Goal: Information Seeking & Learning: Learn about a topic

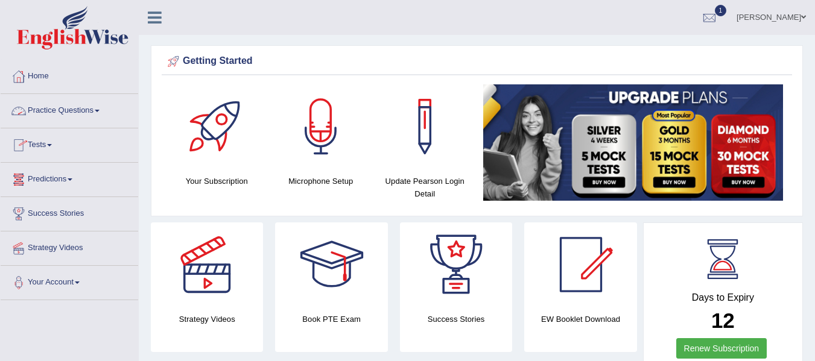
click at [100, 111] on span at bounding box center [97, 111] width 5 height 2
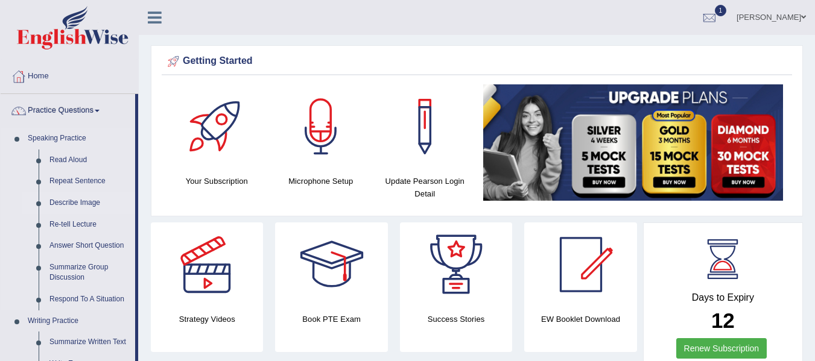
click at [55, 202] on link "Describe Image" at bounding box center [89, 203] width 91 height 22
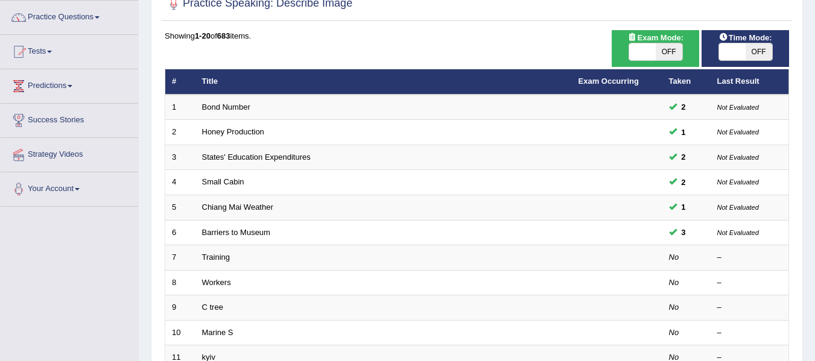
scroll to position [97, 0]
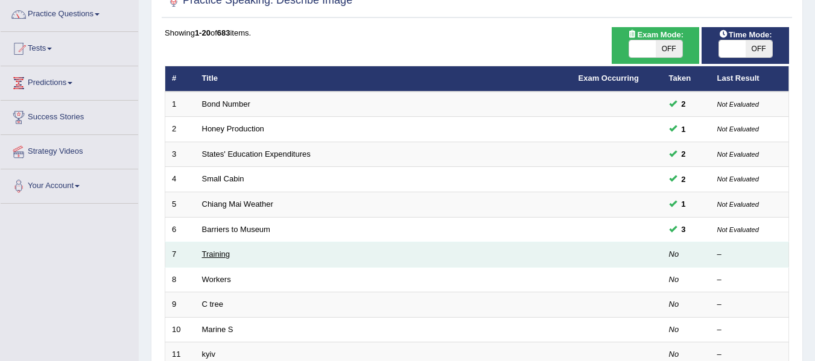
click at [222, 255] on link "Training" at bounding box center [216, 254] width 28 height 9
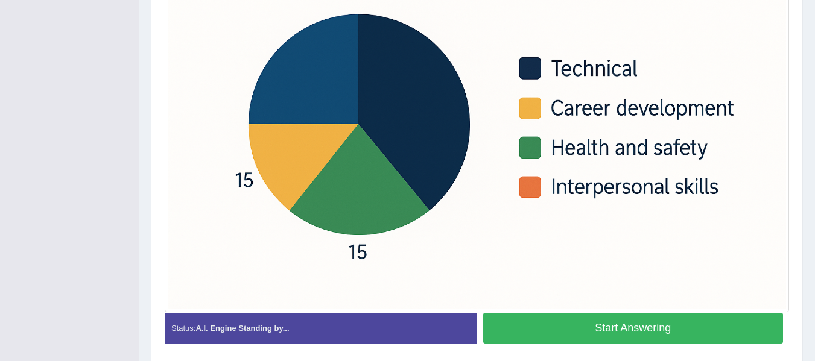
scroll to position [371, 0]
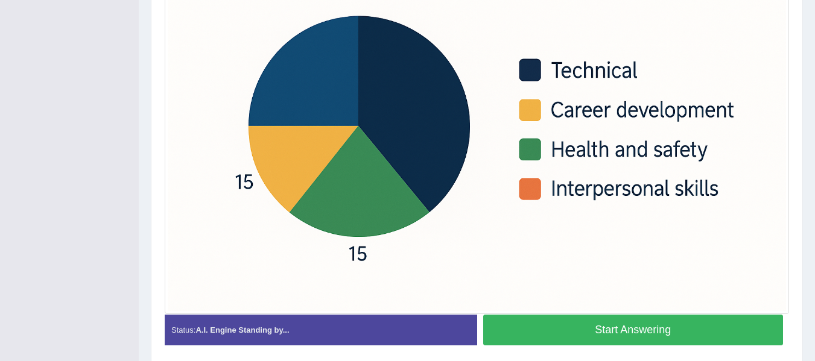
click at [738, 340] on button "Start Answering" at bounding box center [633, 330] width 300 height 31
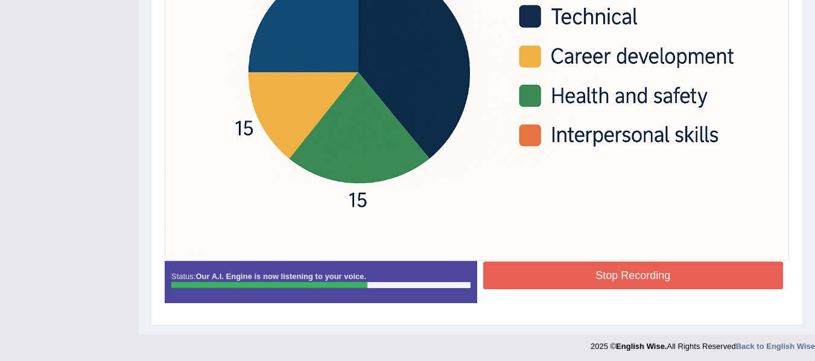
scroll to position [428, 0]
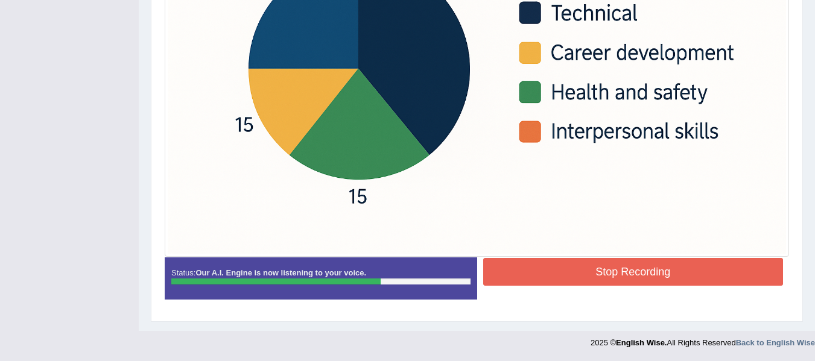
click at [726, 279] on button "Stop Recording" at bounding box center [633, 272] width 300 height 28
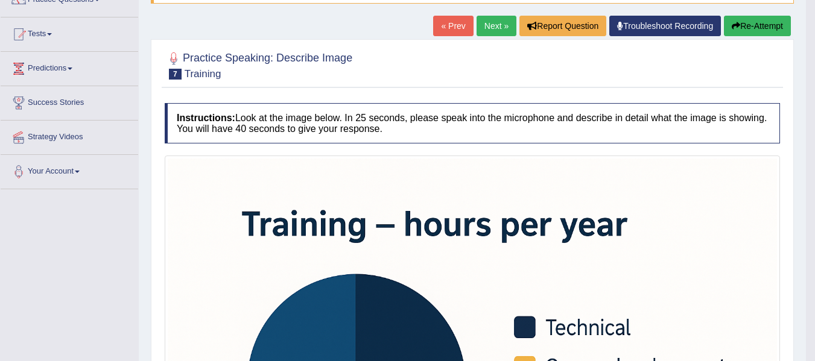
scroll to position [0, 0]
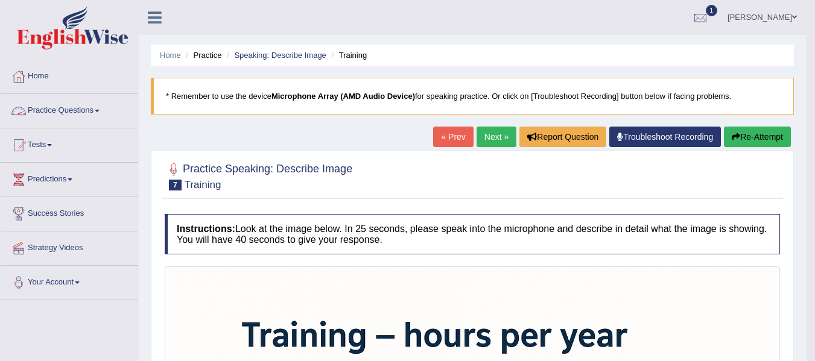
click at [101, 113] on link "Practice Questions" at bounding box center [70, 109] width 138 height 30
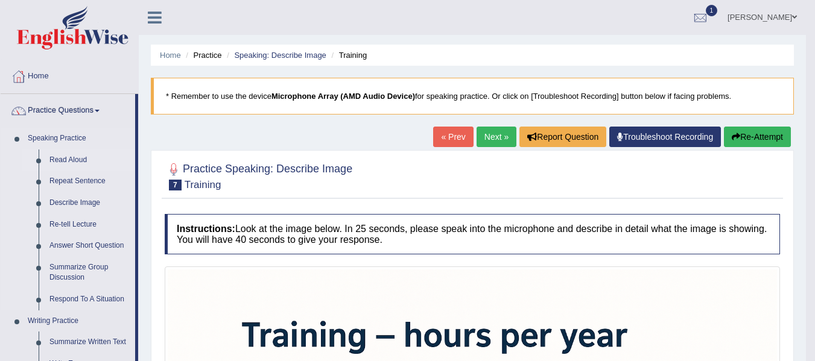
click at [78, 153] on link "Read Aloud" at bounding box center [89, 161] width 91 height 22
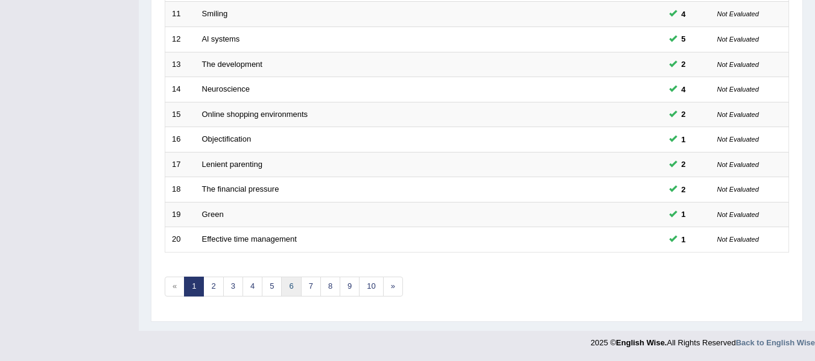
click at [293, 280] on link "6" at bounding box center [291, 287] width 20 height 20
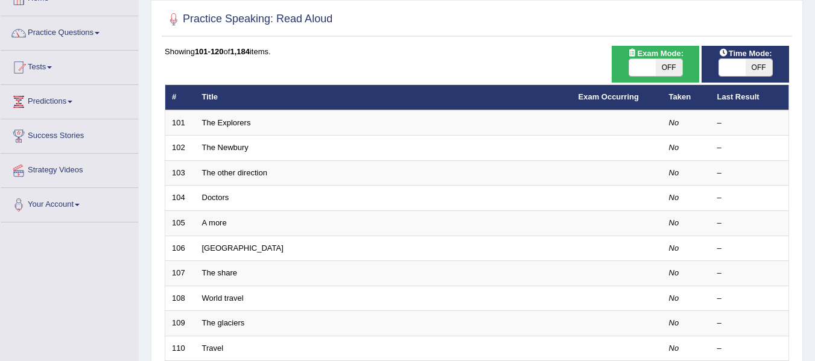
scroll to position [121, 0]
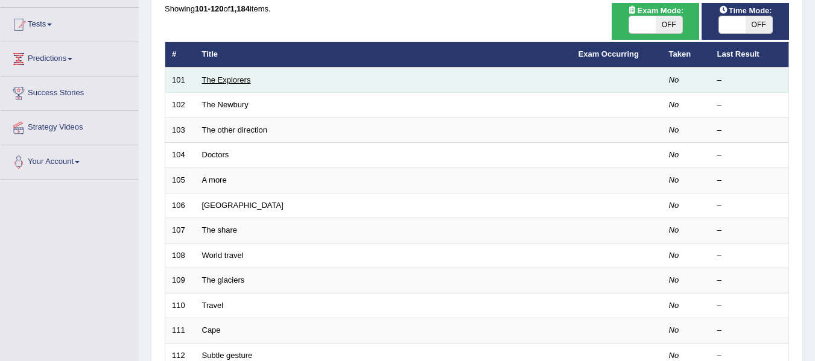
click at [244, 77] on link "The Explorers" at bounding box center [226, 79] width 49 height 9
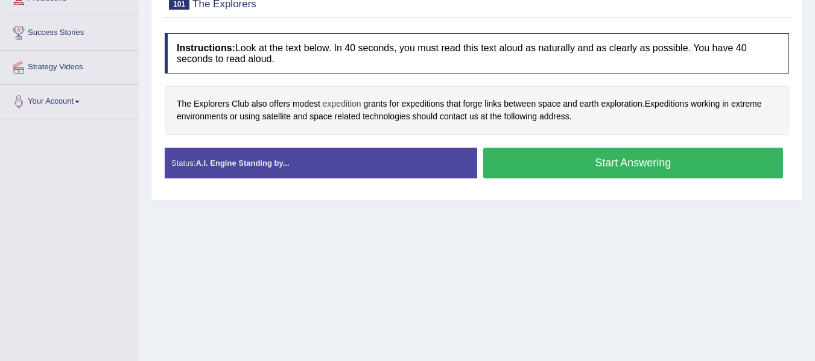
click at [338, 106] on span "expedition" at bounding box center [342, 104] width 39 height 13
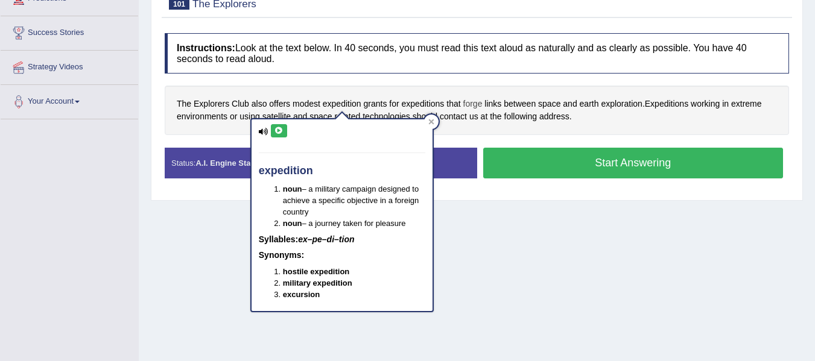
click at [478, 106] on span "forge" at bounding box center [472, 104] width 19 height 13
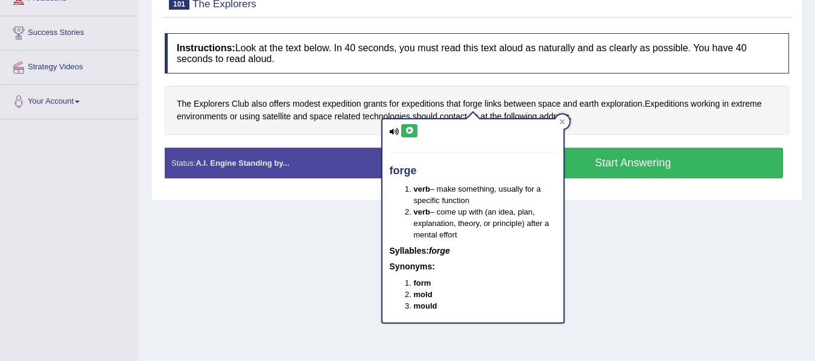
click at [412, 133] on icon at bounding box center [409, 130] width 9 height 7
click at [408, 128] on icon at bounding box center [409, 130] width 9 height 7
click at [676, 123] on div "The Explorers Club also offers modest expedition grants for expeditions that fo…" at bounding box center [477, 110] width 624 height 49
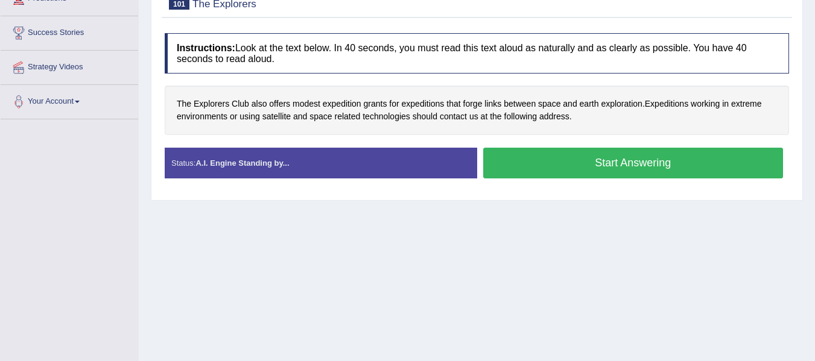
click at [606, 157] on button "Start Answering" at bounding box center [633, 163] width 300 height 31
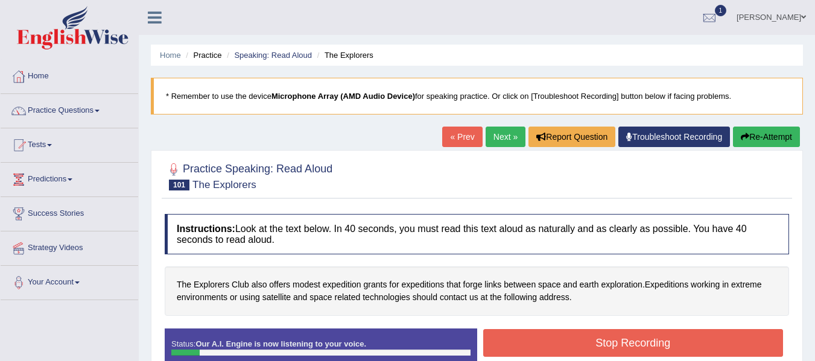
click at [759, 139] on button "Re-Attempt" at bounding box center [766, 137] width 67 height 21
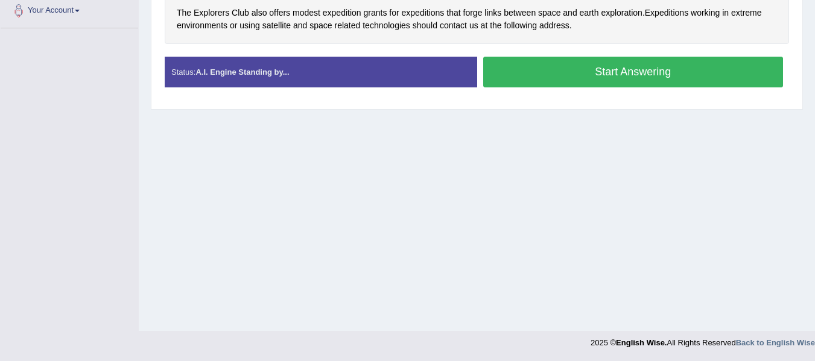
scroll to position [31, 0]
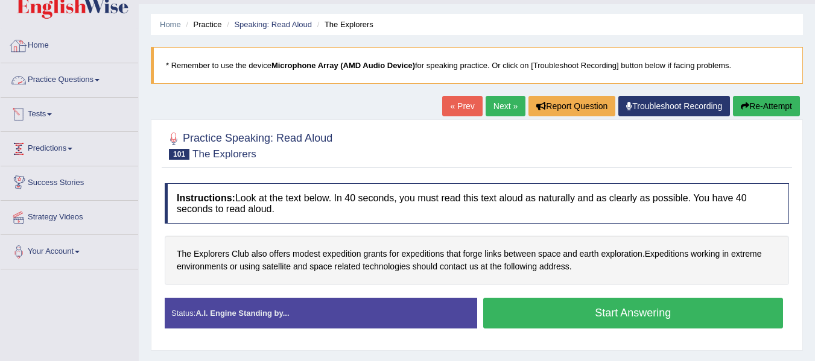
click at [29, 46] on link "Home" at bounding box center [70, 44] width 138 height 30
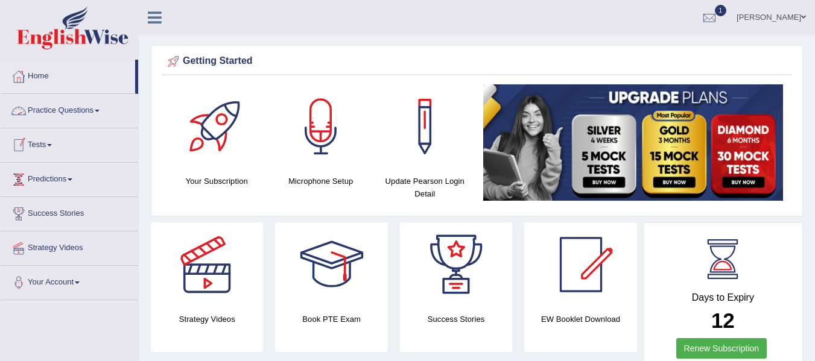
click at [92, 109] on link "Practice Questions" at bounding box center [70, 109] width 138 height 30
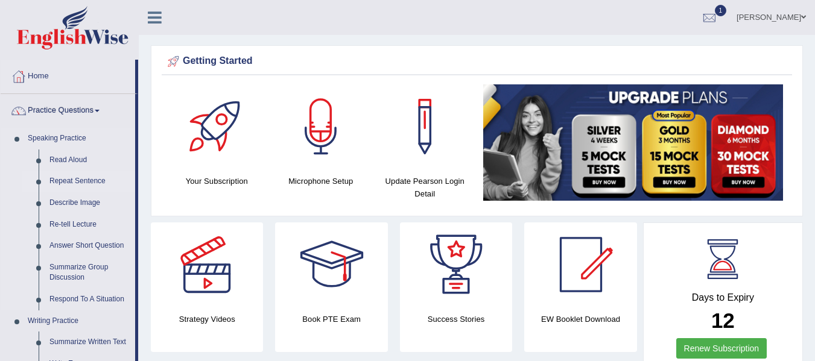
click at [87, 179] on link "Repeat Sentence" at bounding box center [89, 182] width 91 height 22
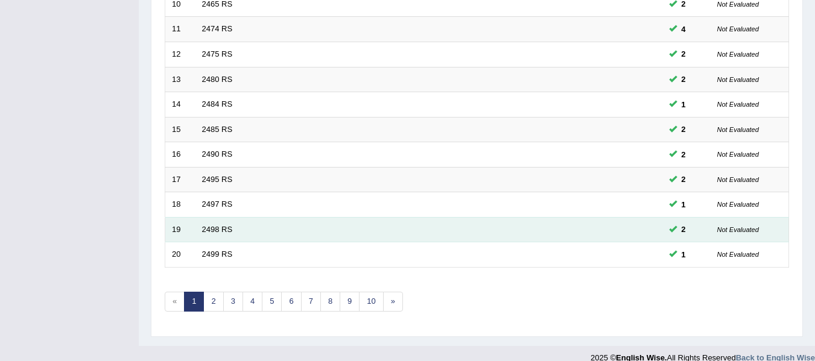
scroll to position [437, 0]
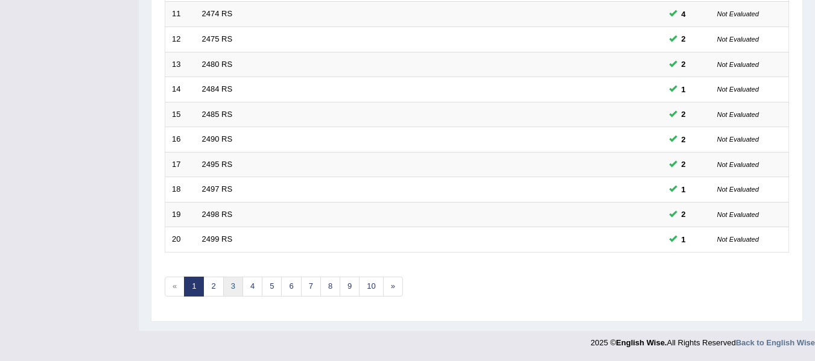
click at [236, 293] on link "3" at bounding box center [233, 287] width 20 height 20
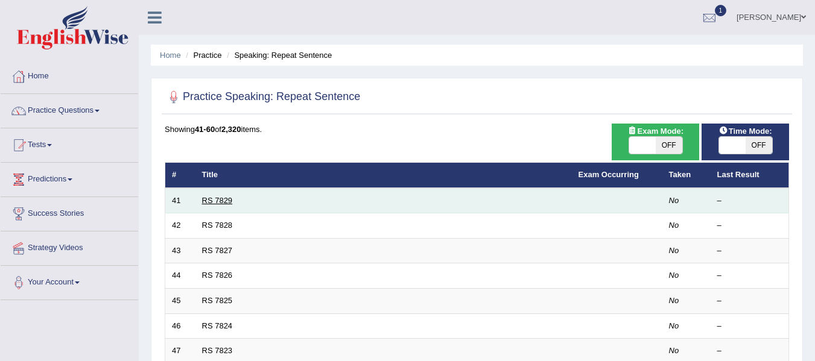
click at [212, 198] on link "RS 7829" at bounding box center [217, 200] width 31 height 9
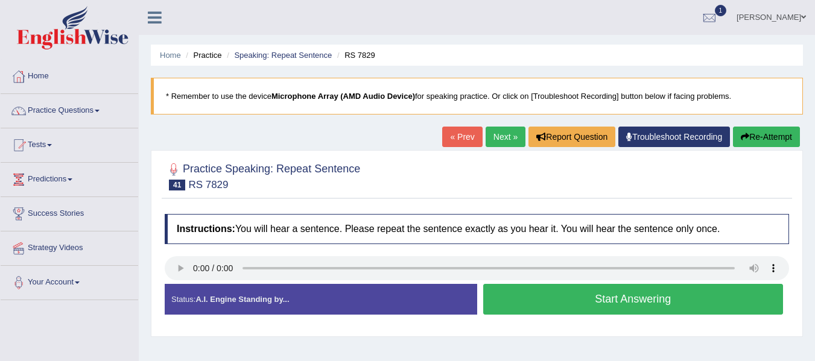
click at [586, 305] on button "Start Answering" at bounding box center [633, 299] width 300 height 31
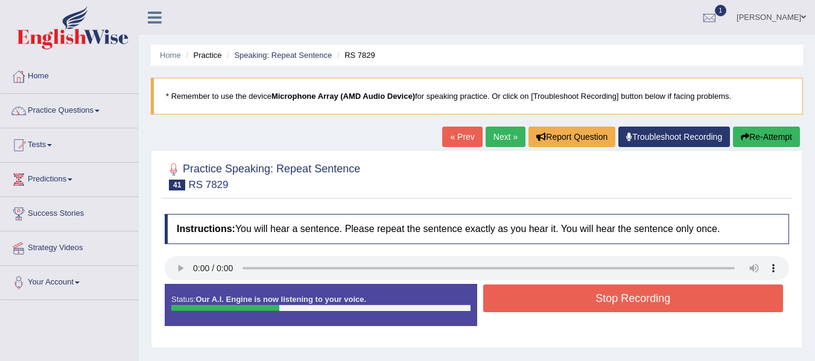
click at [571, 299] on button "Stop Recording" at bounding box center [633, 299] width 300 height 28
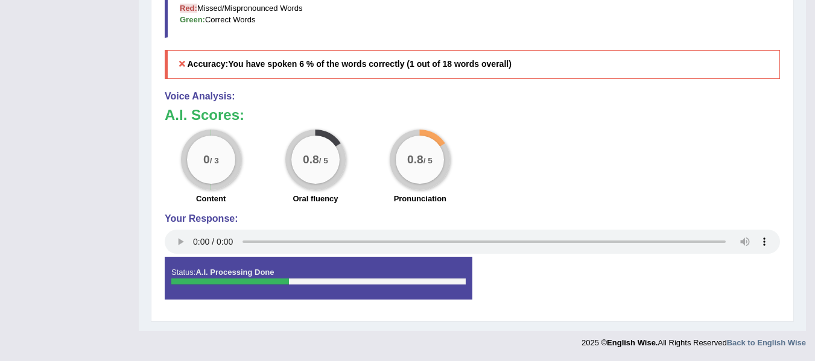
scroll to position [32, 0]
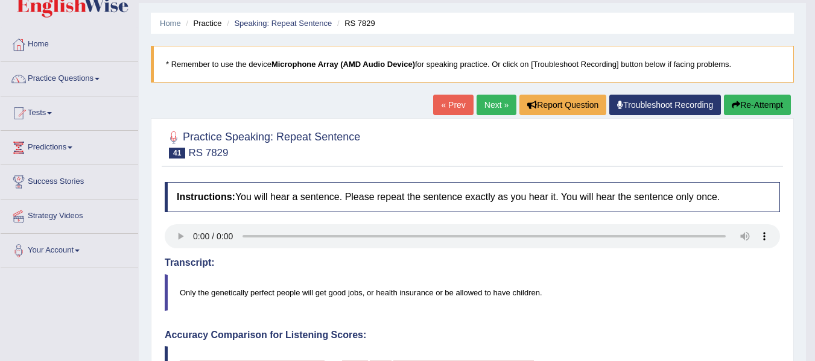
click at [738, 98] on button "Re-Attempt" at bounding box center [757, 105] width 67 height 21
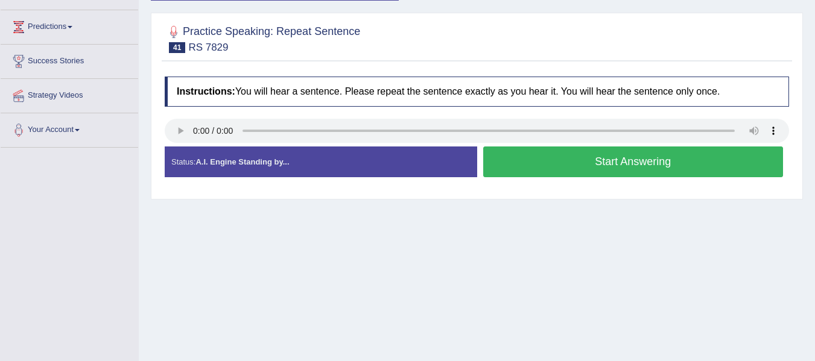
drag, startPoint x: 0, startPoint y: 0, endPoint x: 717, endPoint y: 156, distance: 733.9
click at [717, 156] on button "Start Answering" at bounding box center [633, 162] width 300 height 31
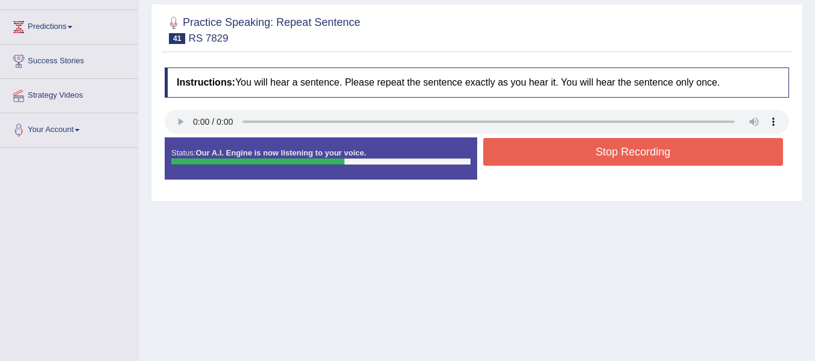
click at [641, 155] on button "Stop Recording" at bounding box center [633, 152] width 300 height 28
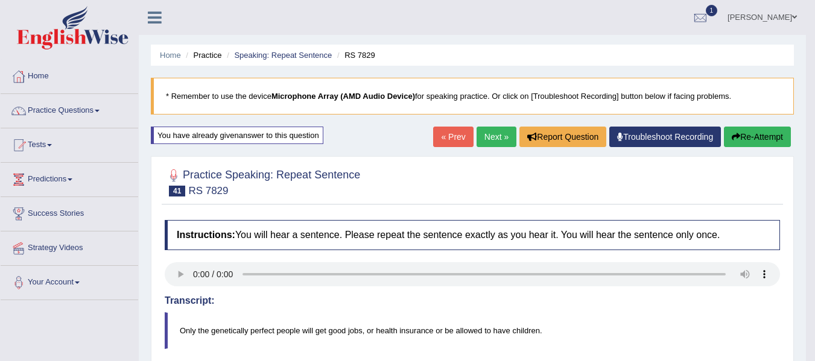
click at [758, 133] on button "Re-Attempt" at bounding box center [757, 137] width 67 height 21
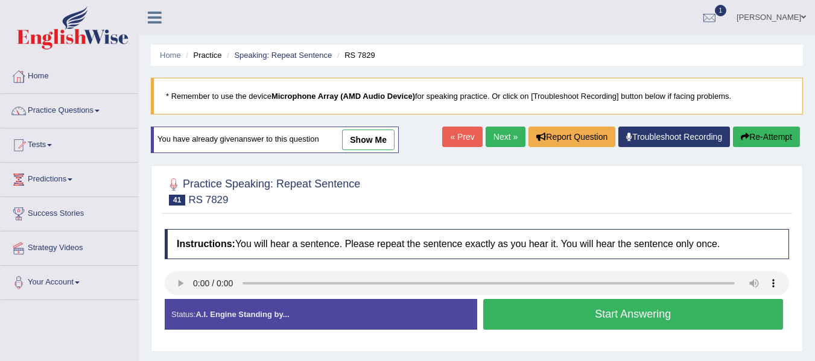
click at [627, 307] on button "Start Answering" at bounding box center [633, 314] width 300 height 31
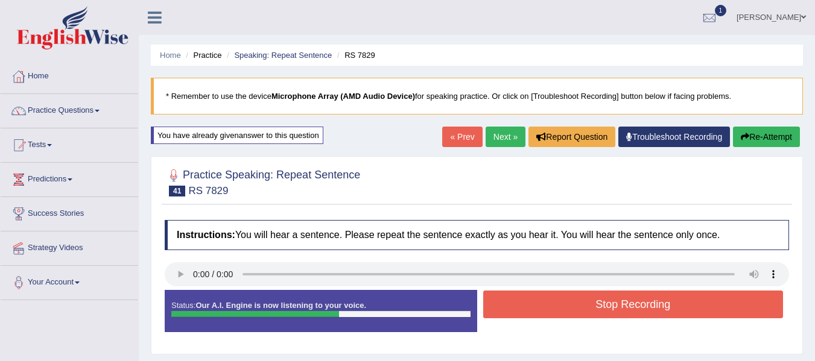
click at [627, 307] on button "Stop Recording" at bounding box center [633, 305] width 300 height 28
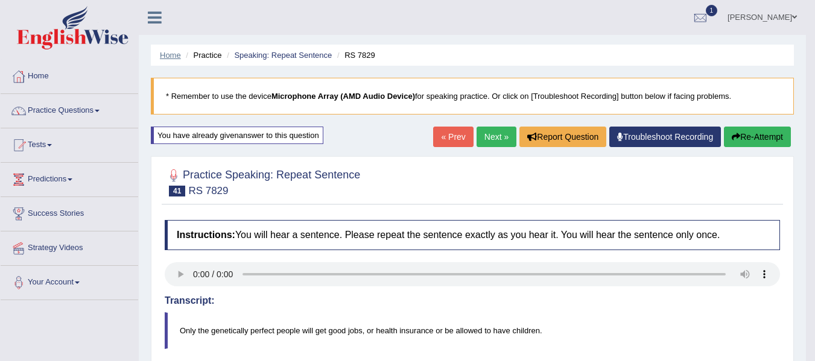
click at [176, 52] on link "Home" at bounding box center [170, 55] width 21 height 9
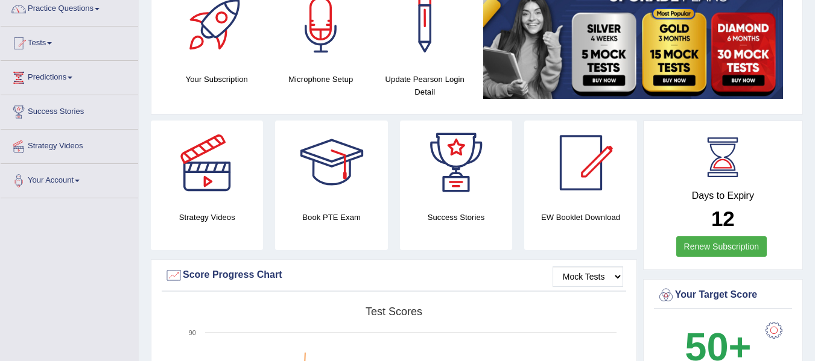
scroll to position [4, 0]
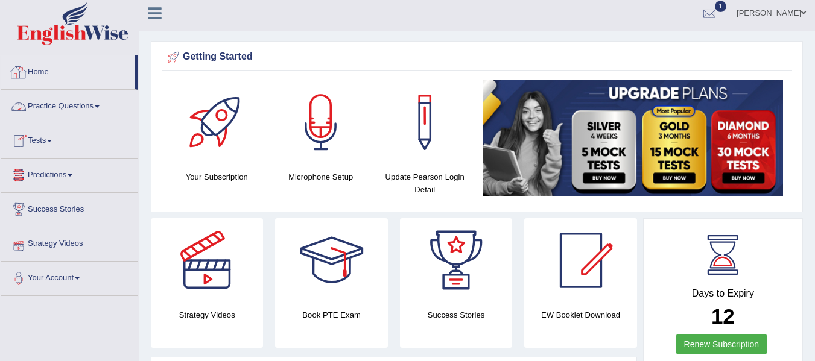
click at [40, 71] on link "Home" at bounding box center [68, 70] width 135 height 30
